Goal: Transaction & Acquisition: Purchase product/service

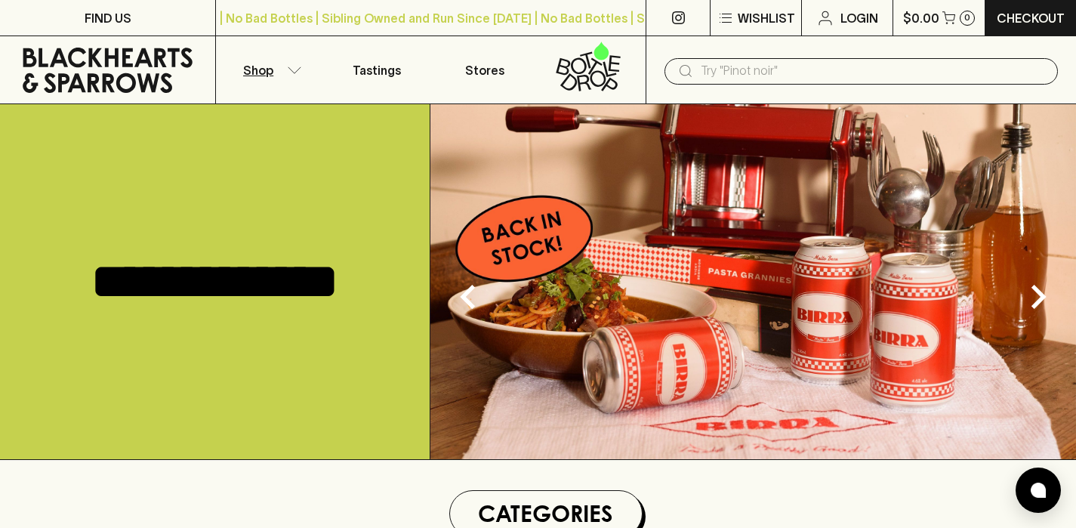
click at [291, 67] on icon "button" at bounding box center [294, 70] width 15 height 8
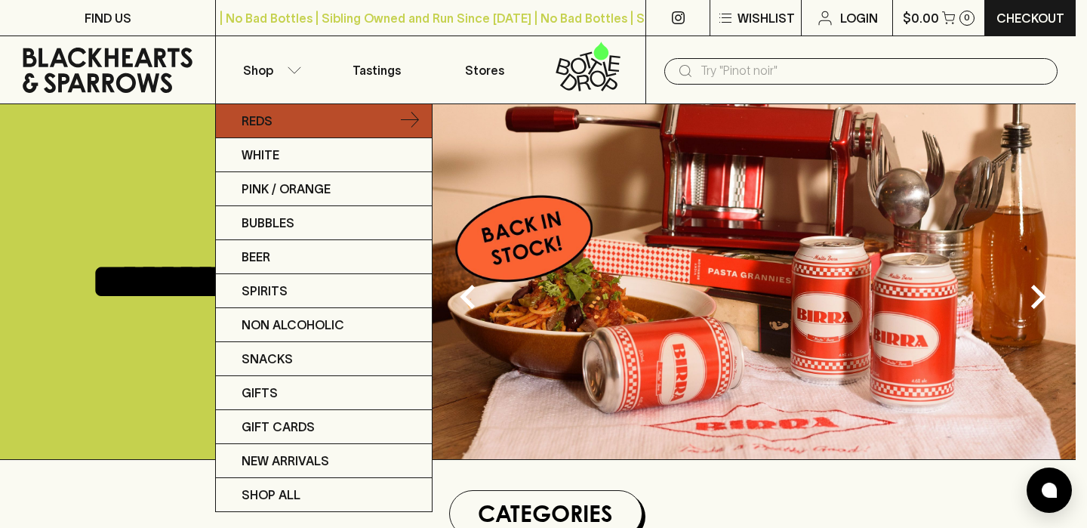
click at [273, 125] on link "Reds" at bounding box center [324, 121] width 216 height 34
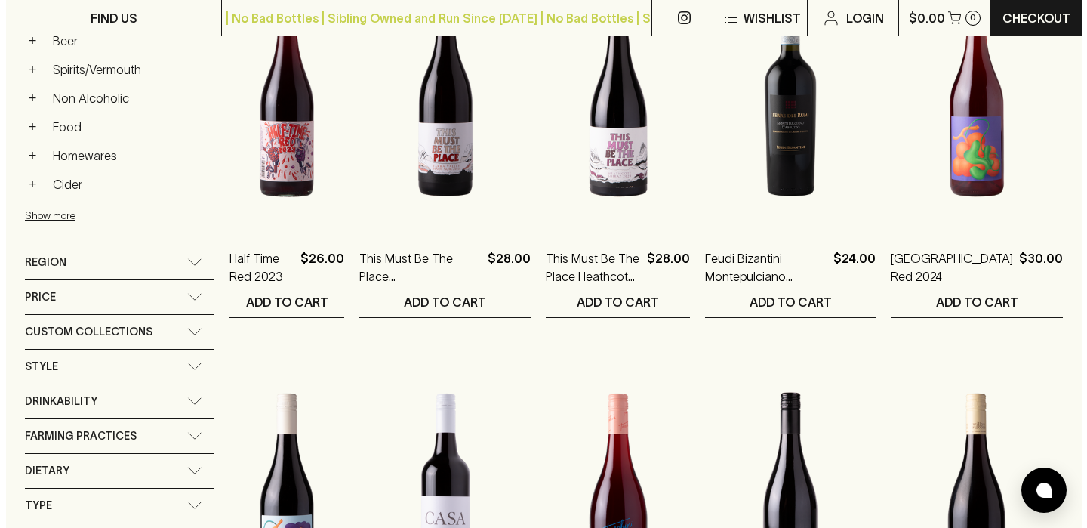
scroll to position [756, 0]
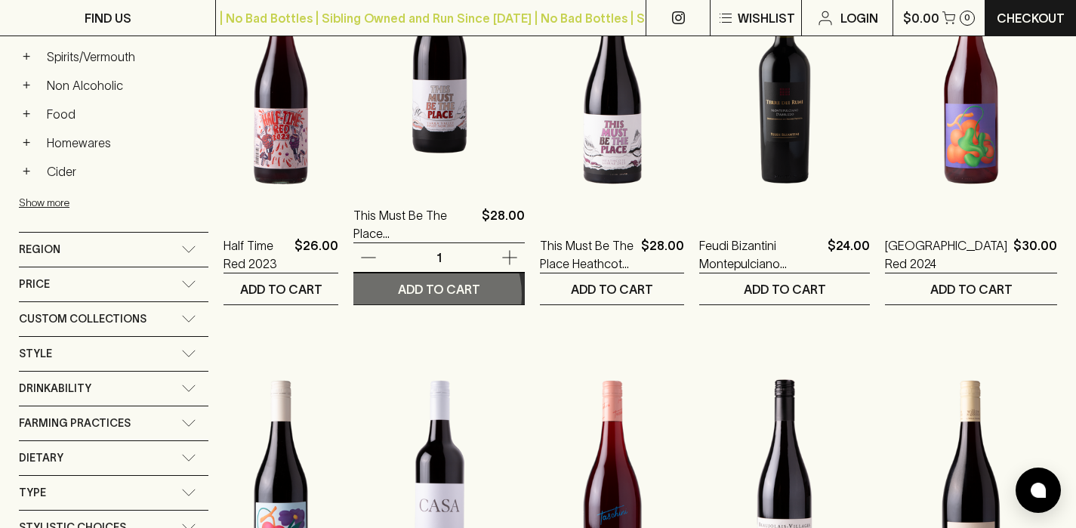
click at [476, 294] on p "ADD TO CART" at bounding box center [439, 289] width 82 height 18
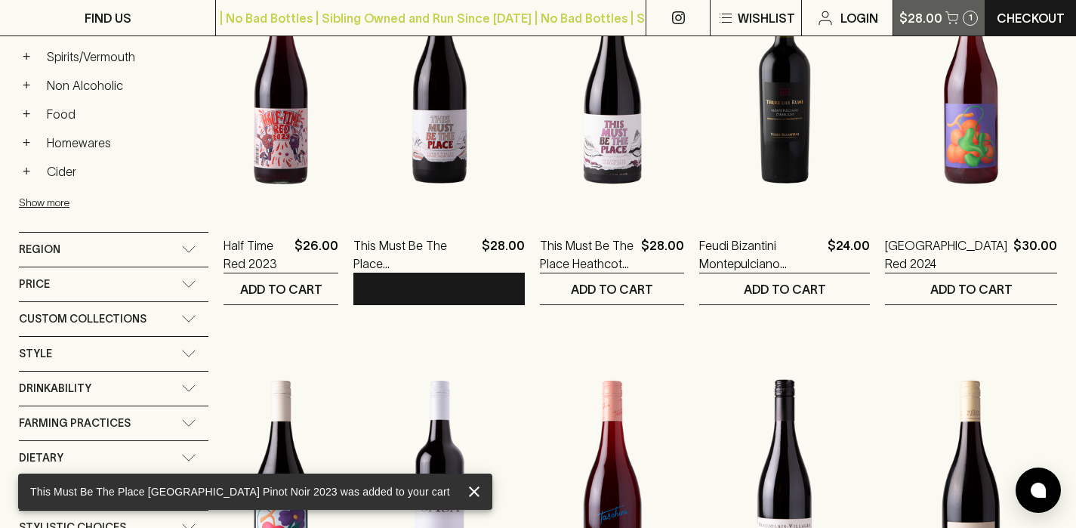
click at [956, 23] on button "$28.00 1" at bounding box center [938, 17] width 91 height 35
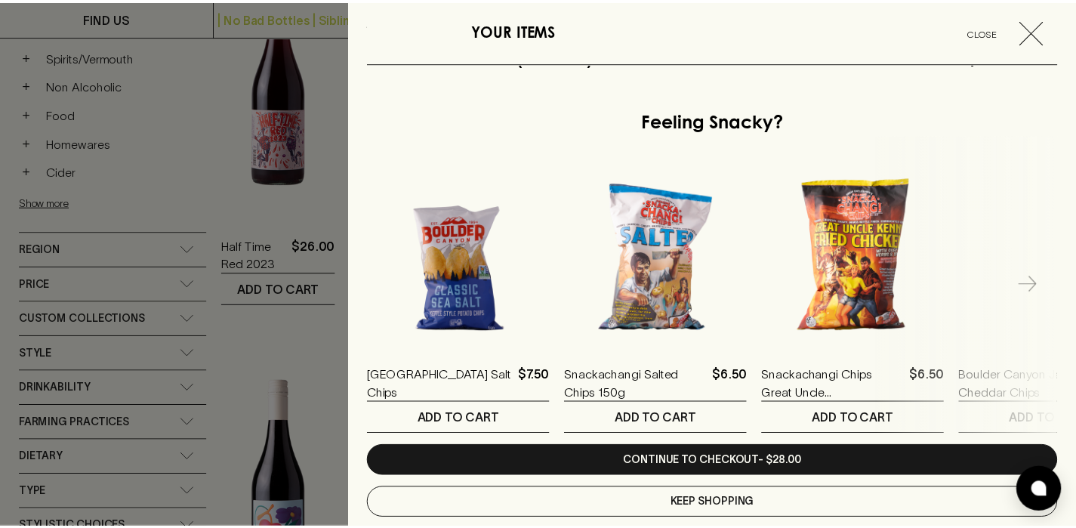
scroll to position [387, 0]
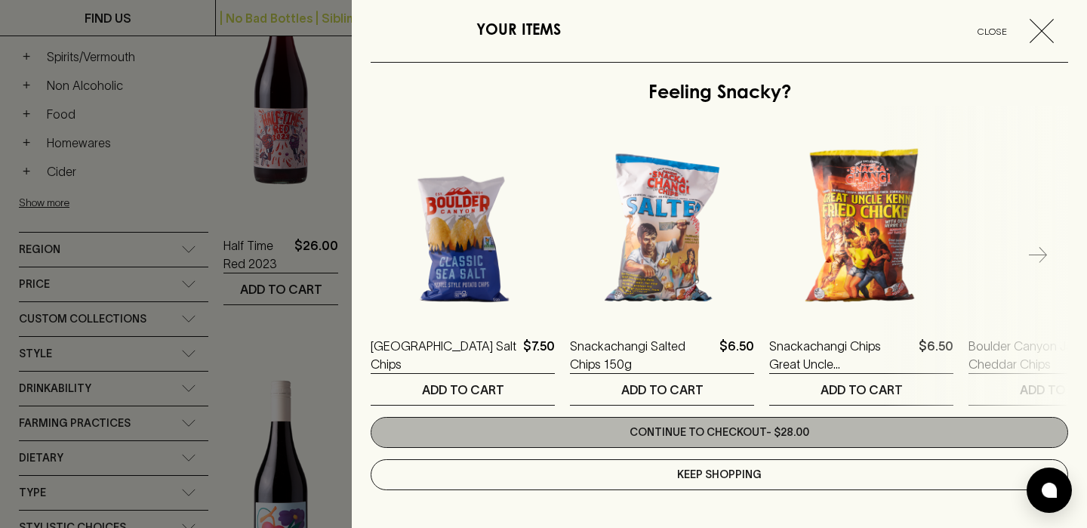
click at [789, 427] on link "Continue to checkout - $28.00" at bounding box center [720, 432] width 698 height 31
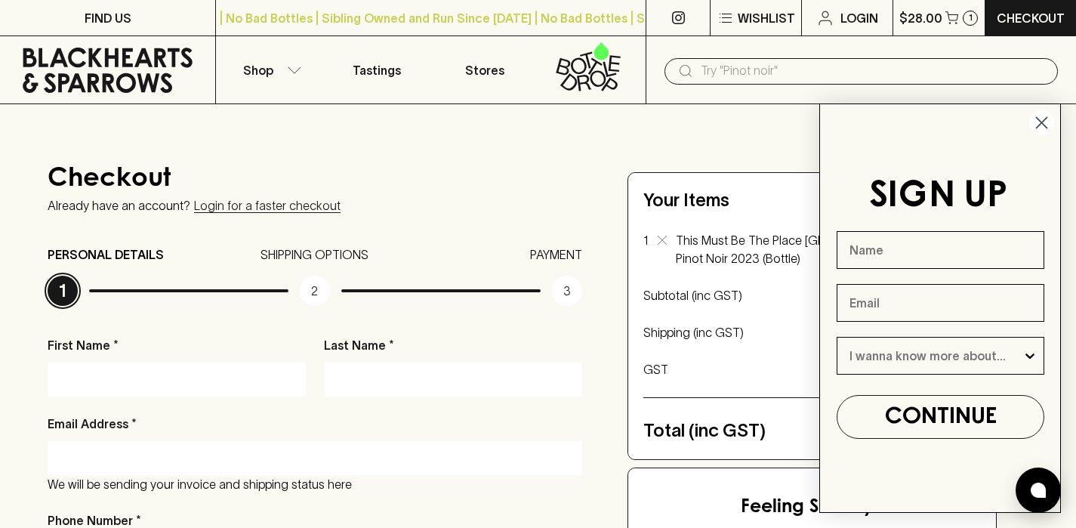
click at [1039, 122] on circle "Close dialog" at bounding box center [1041, 122] width 25 height 25
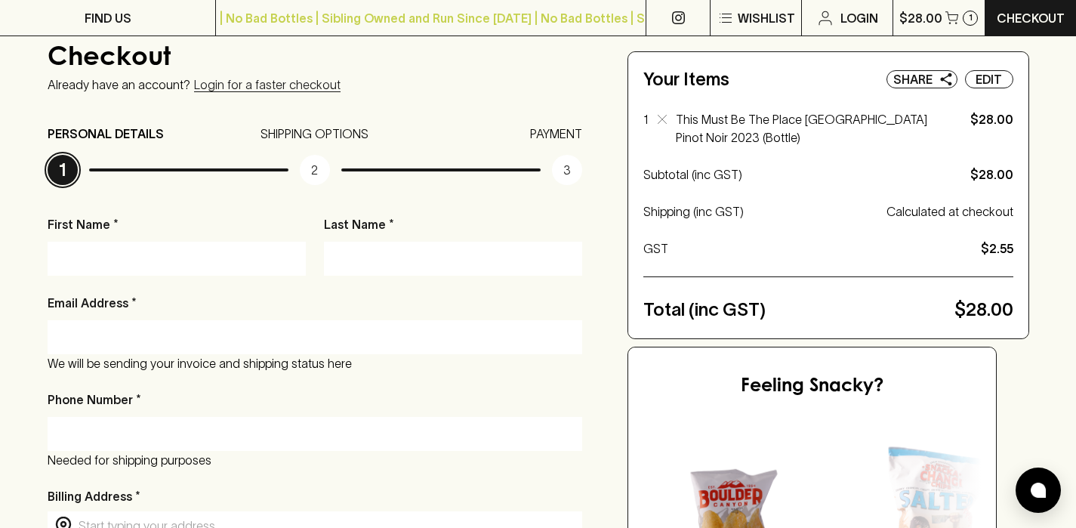
scroll to position [115, 0]
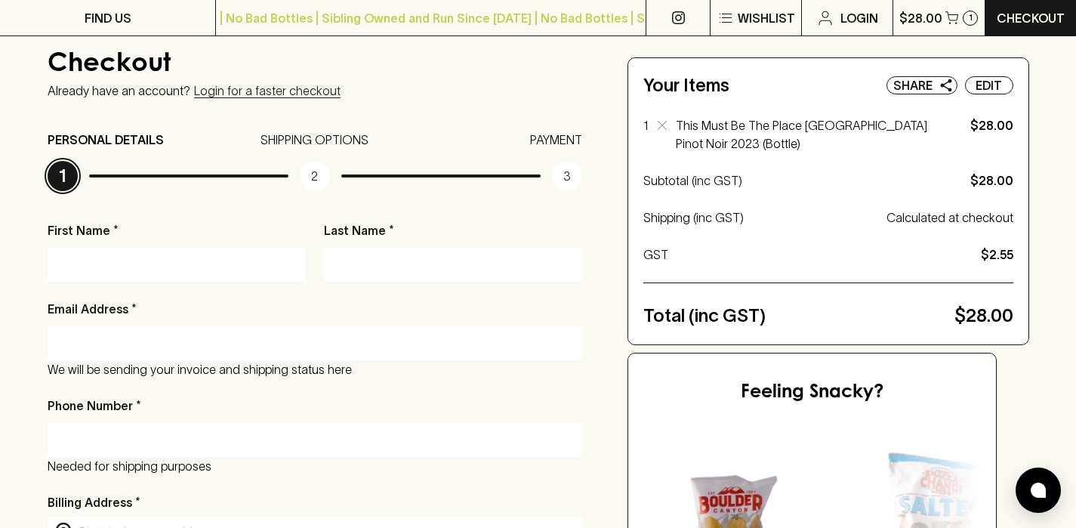
click at [97, 260] on input "First Name *" at bounding box center [177, 264] width 236 height 24
type input "[PERSON_NAME]"
click at [346, 269] on input "Last Name *" at bounding box center [453, 264] width 236 height 24
type input "[PERSON_NAME]"
click at [149, 343] on input "Email Address *" at bounding box center [315, 343] width 513 height 24
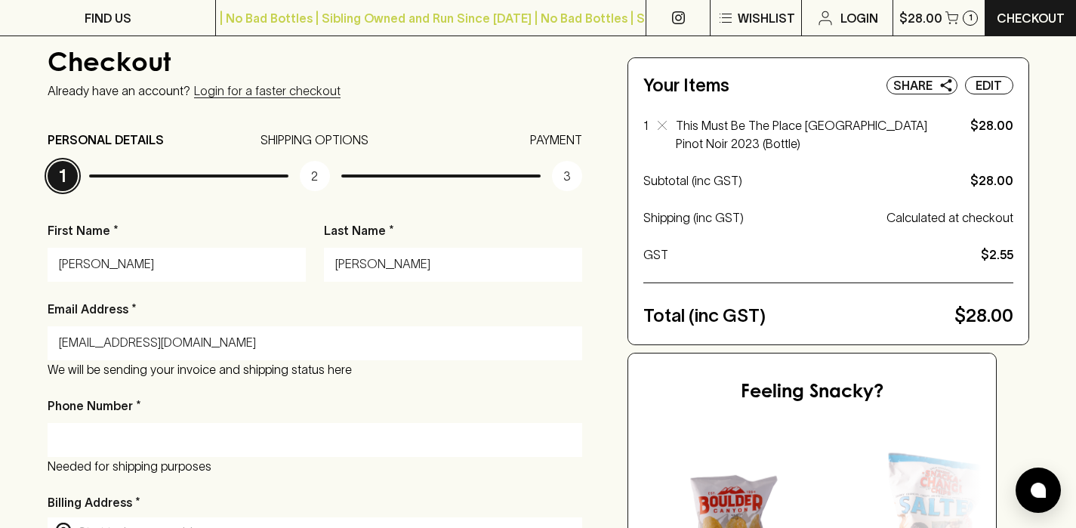
type input "[EMAIL_ADDRESS][DOMAIN_NAME]"
click at [69, 437] on input "Phone Number *" at bounding box center [315, 439] width 513 height 24
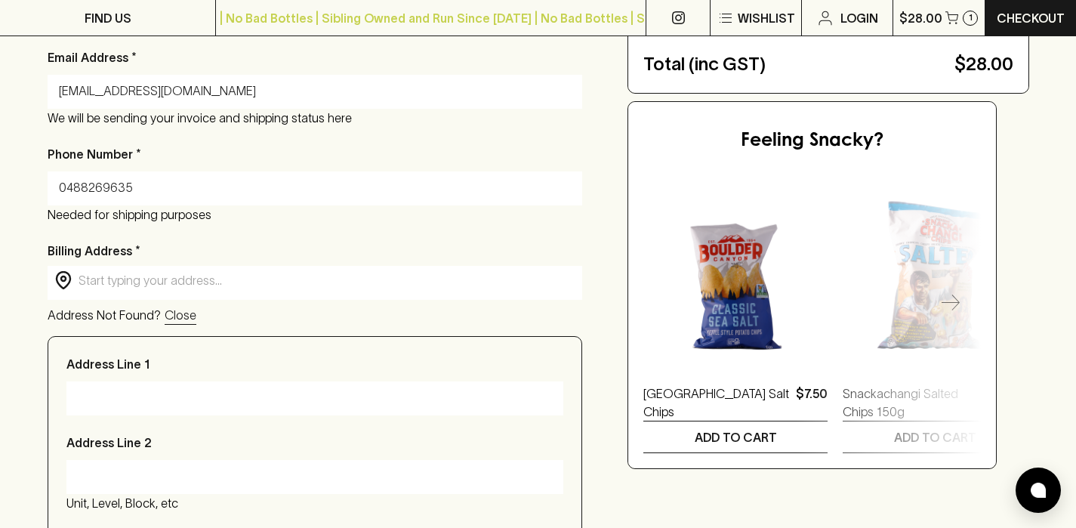
scroll to position [361, 0]
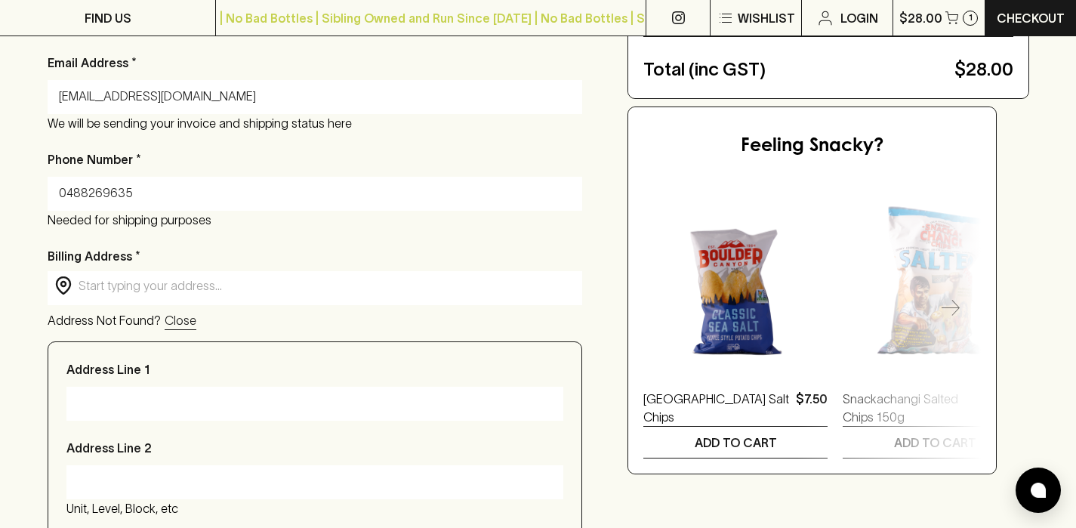
type input "0488269635"
click at [121, 279] on input "text" at bounding box center [327, 285] width 497 height 17
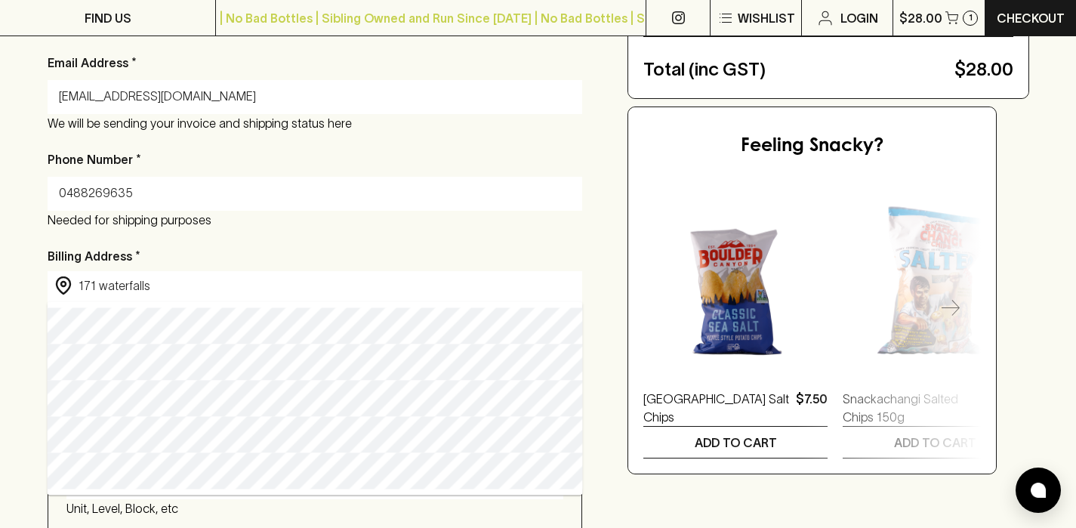
type input "[STREET_ADDRESS]"
type input "[GEOGRAPHIC_DATA]"
type input "3441"
type input "Victoria"
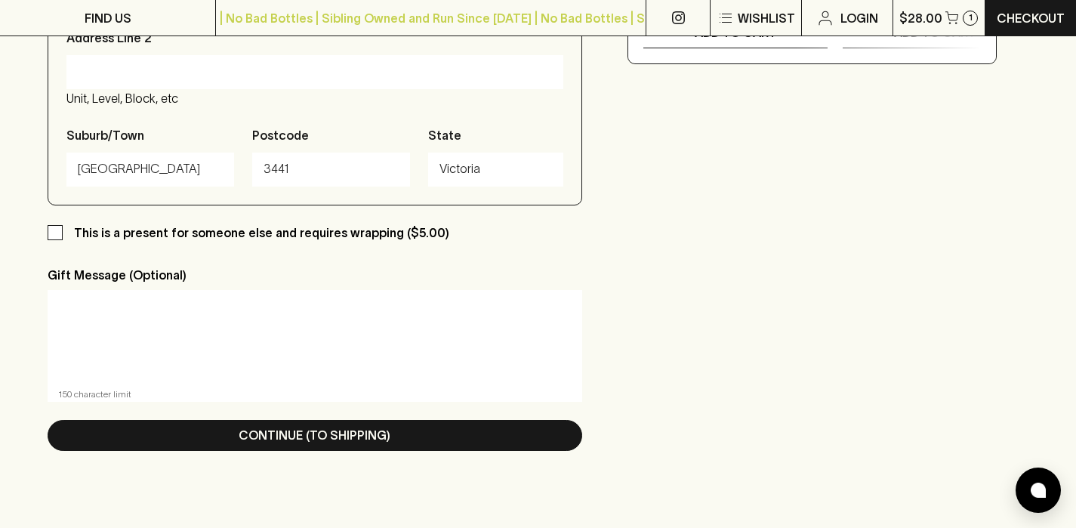
scroll to position [773, 0]
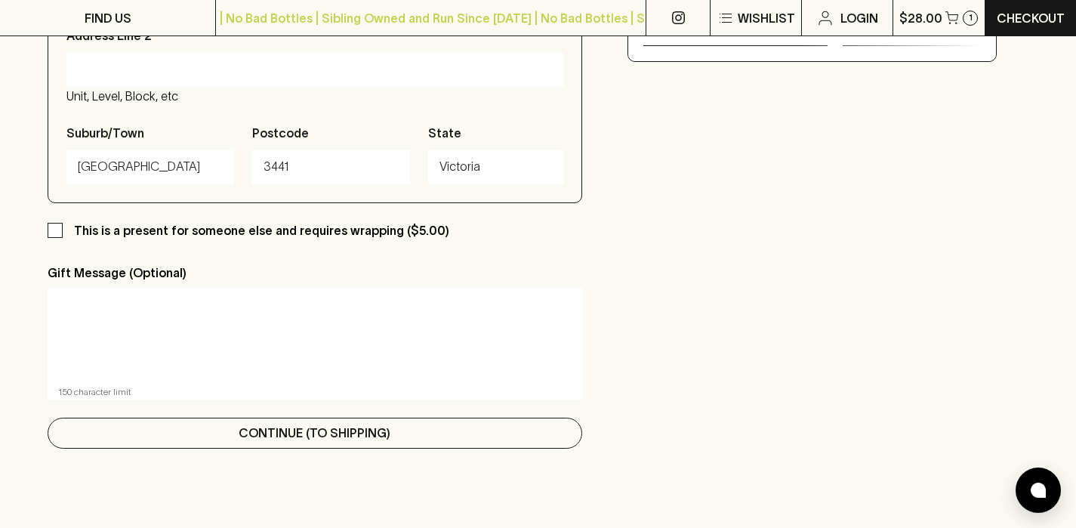
type input "[STREET_ADDRESS]"
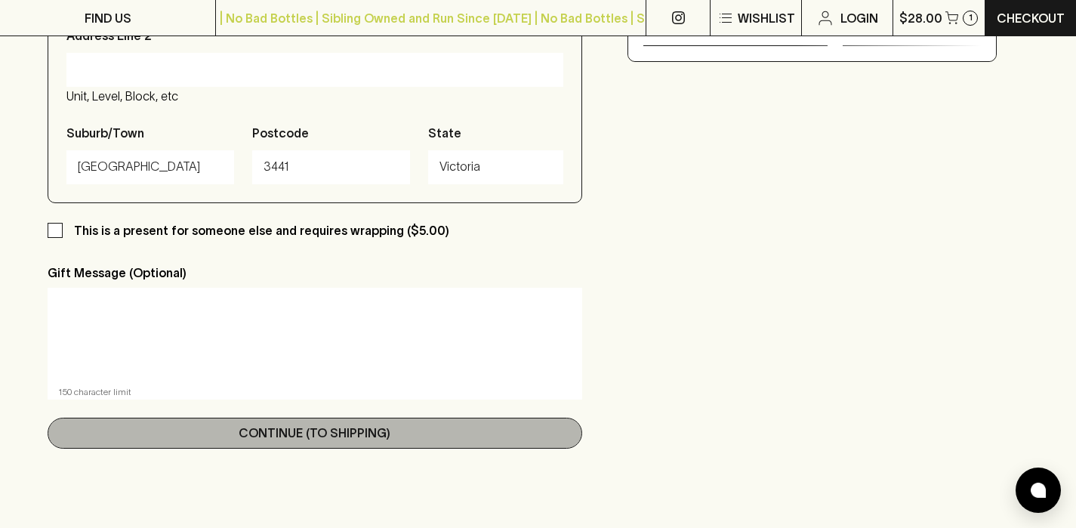
click at [343, 433] on p "Continue (To Shipping)" at bounding box center [315, 432] width 152 height 18
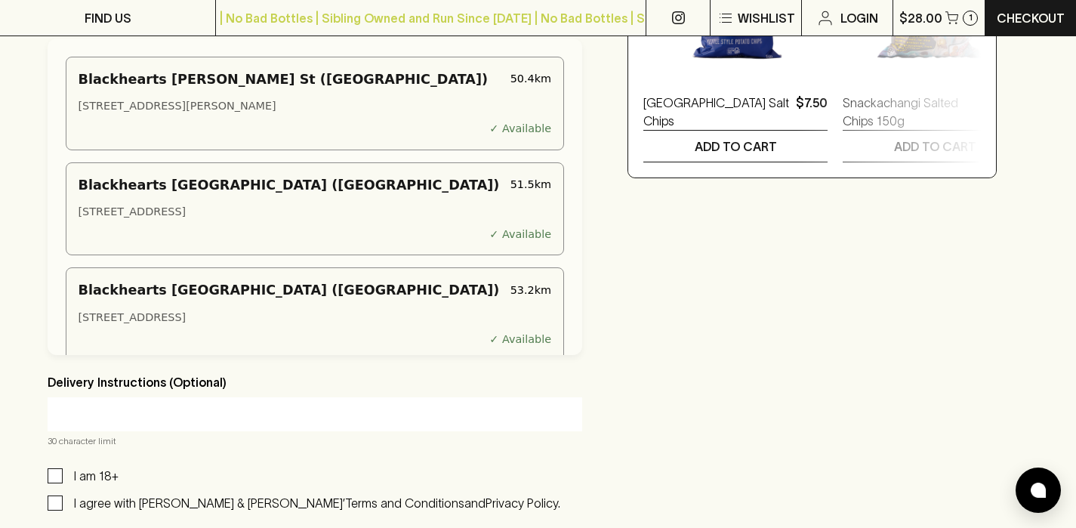
scroll to position [675, 0]
